Goal: Check status

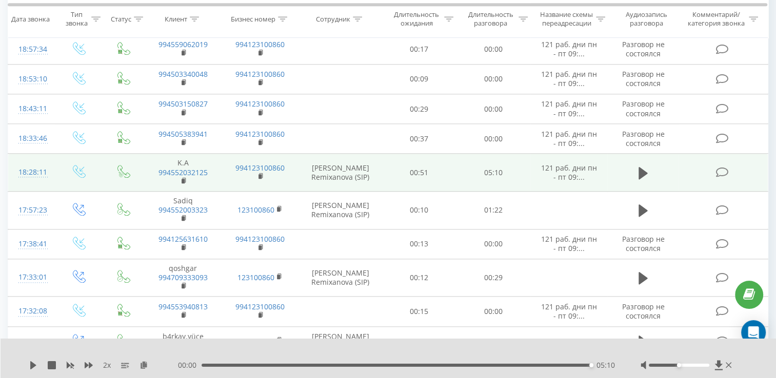
drag, startPoint x: 431, startPoint y: 175, endPoint x: 421, endPoint y: 153, distance: 24.8
click at [421, 154] on td "00:51" at bounding box center [419, 173] width 74 height 38
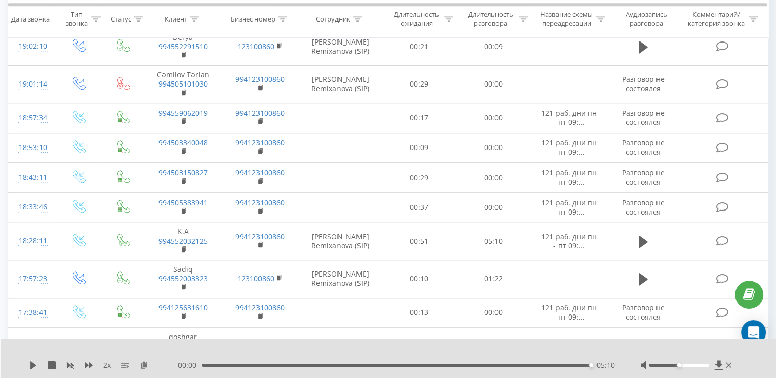
scroll to position [1077, 0]
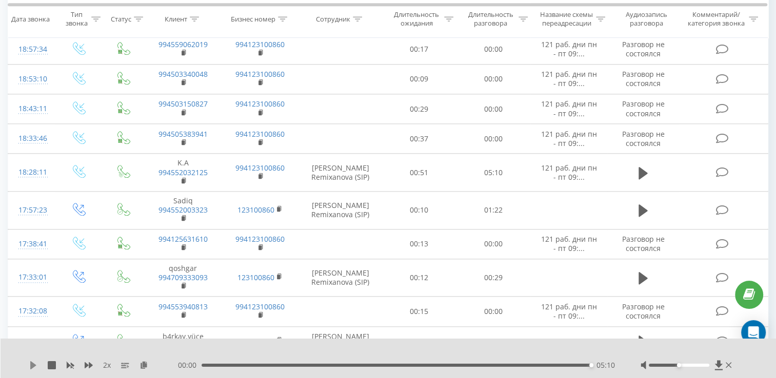
click at [31, 366] on icon at bounding box center [33, 366] width 6 height 8
click at [704, 367] on div at bounding box center [679, 365] width 61 height 3
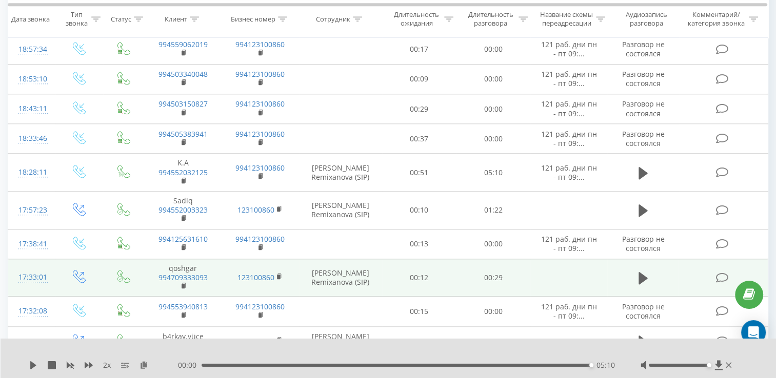
drag, startPoint x: 704, startPoint y: 367, endPoint x: 659, endPoint y: 261, distance: 114.7
click at [721, 358] on div "2 x 00:00 05:10 05:10" at bounding box center [389, 358] width 776 height 39
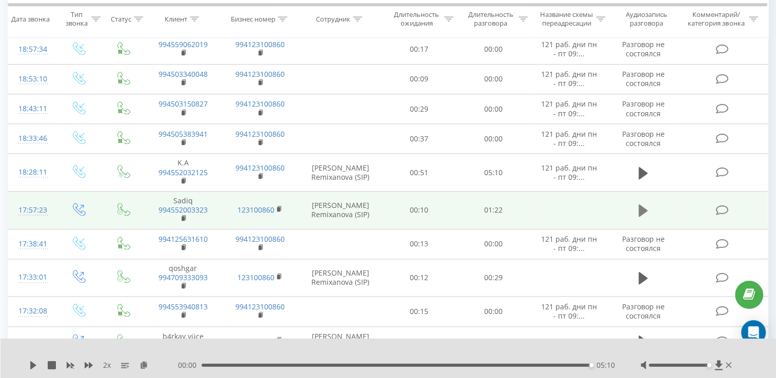
click at [641, 204] on icon at bounding box center [642, 211] width 9 height 14
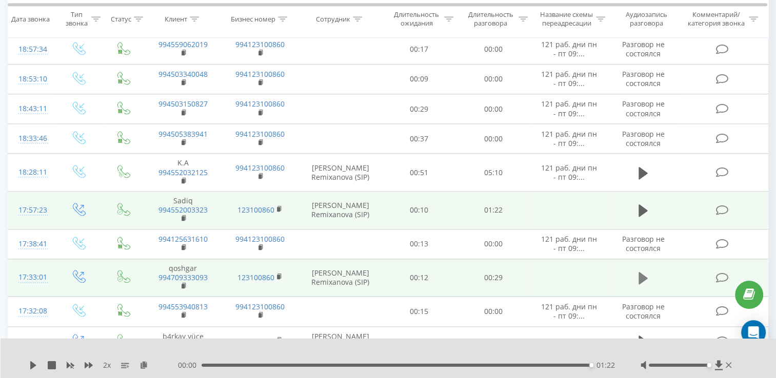
click at [642, 272] on icon at bounding box center [642, 278] width 9 height 12
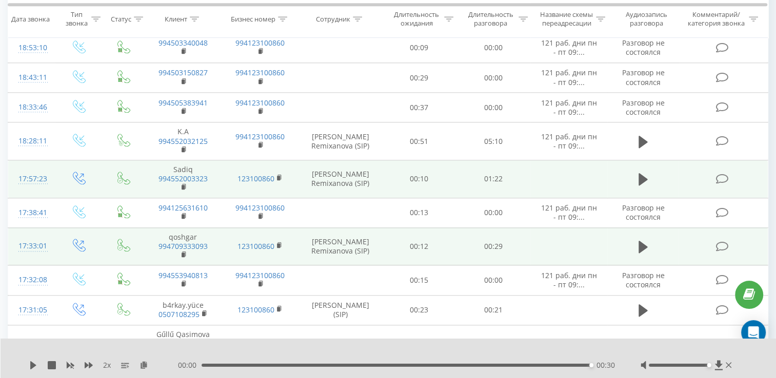
scroll to position [1180, 0]
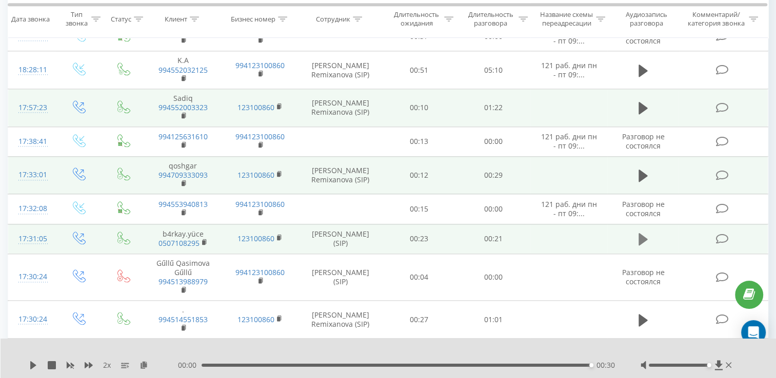
click at [648, 232] on button at bounding box center [642, 239] width 15 height 15
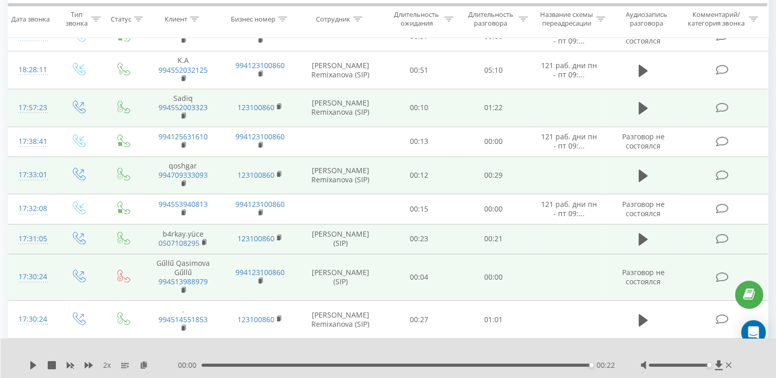
scroll to position [1282, 0]
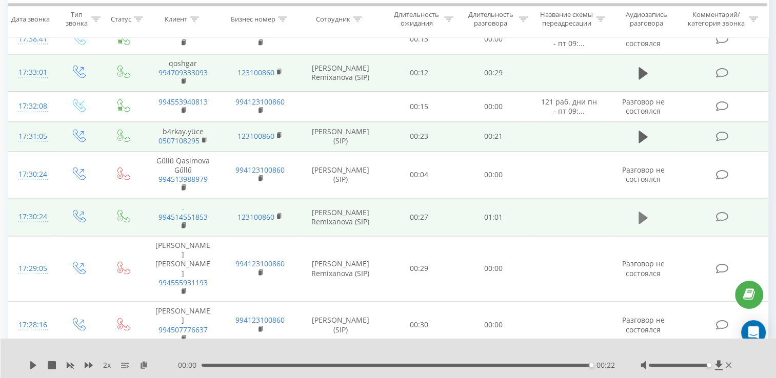
click at [635, 210] on button at bounding box center [642, 217] width 15 height 15
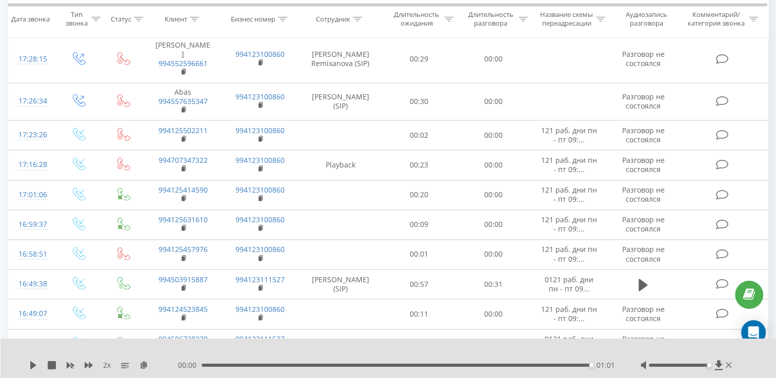
scroll to position [1596, 0]
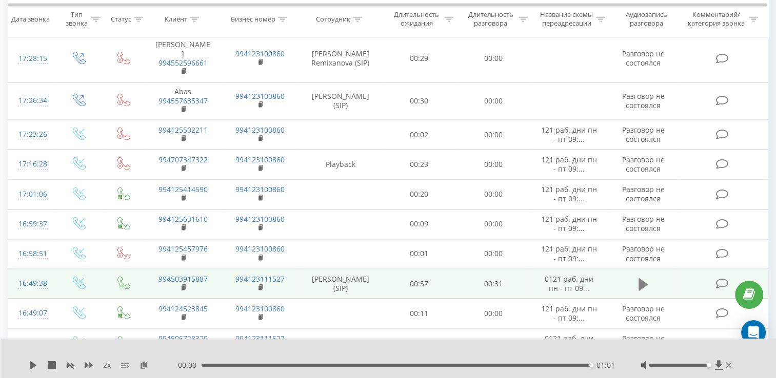
click at [650, 277] on button at bounding box center [642, 284] width 15 height 15
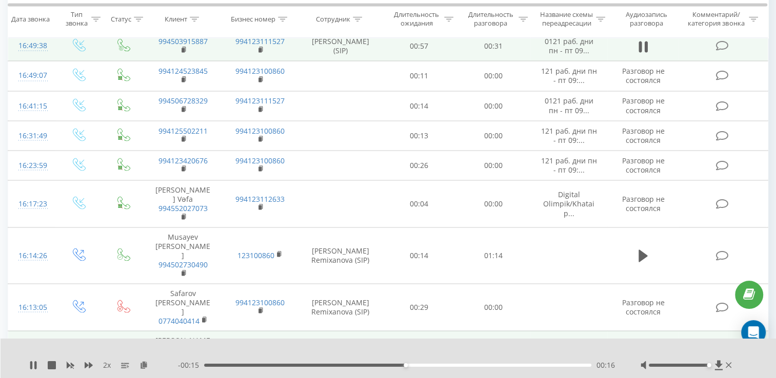
scroll to position [1852, 0]
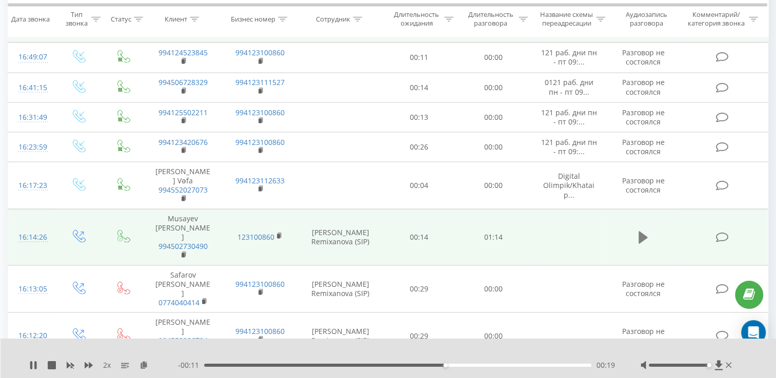
click at [640, 231] on icon at bounding box center [642, 237] width 9 height 12
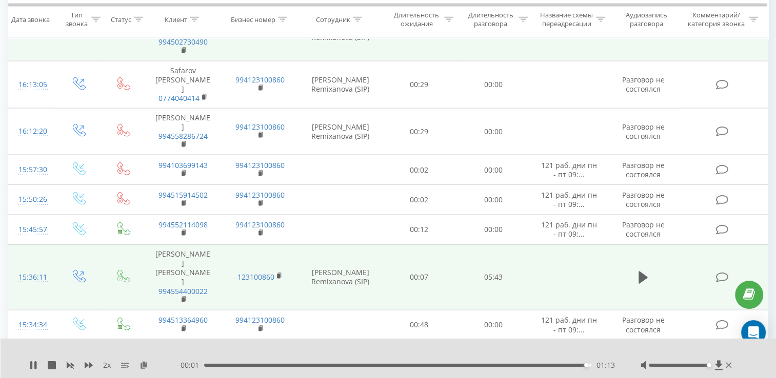
scroll to position [2058, 0]
click at [631, 244] on td at bounding box center [642, 277] width 71 height 66
click at [646, 269] on button at bounding box center [642, 276] width 15 height 15
click at [646, 271] on icon at bounding box center [646, 276] width 3 height 11
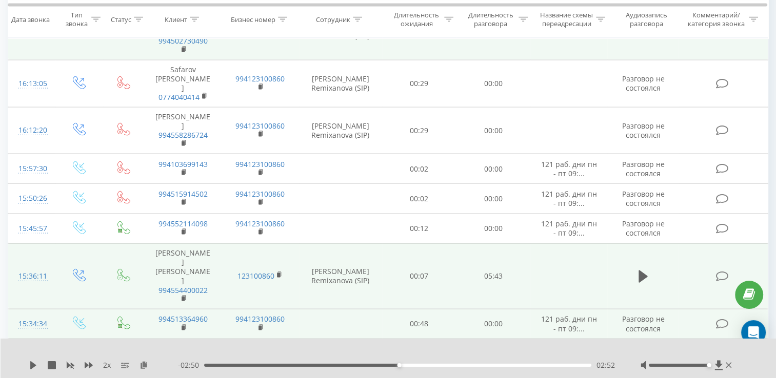
click at [513, 309] on td "00:00" at bounding box center [493, 324] width 74 height 30
